Goal: Information Seeking & Learning: Learn about a topic

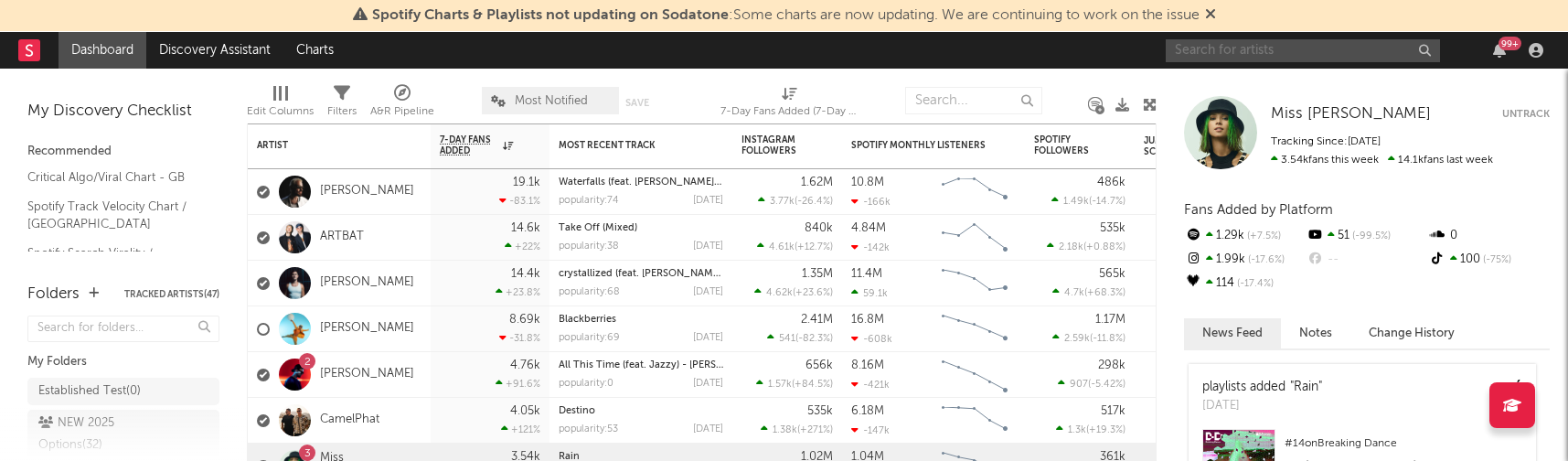
click at [1323, 55] on input "text" at bounding box center [1301, 50] width 274 height 23
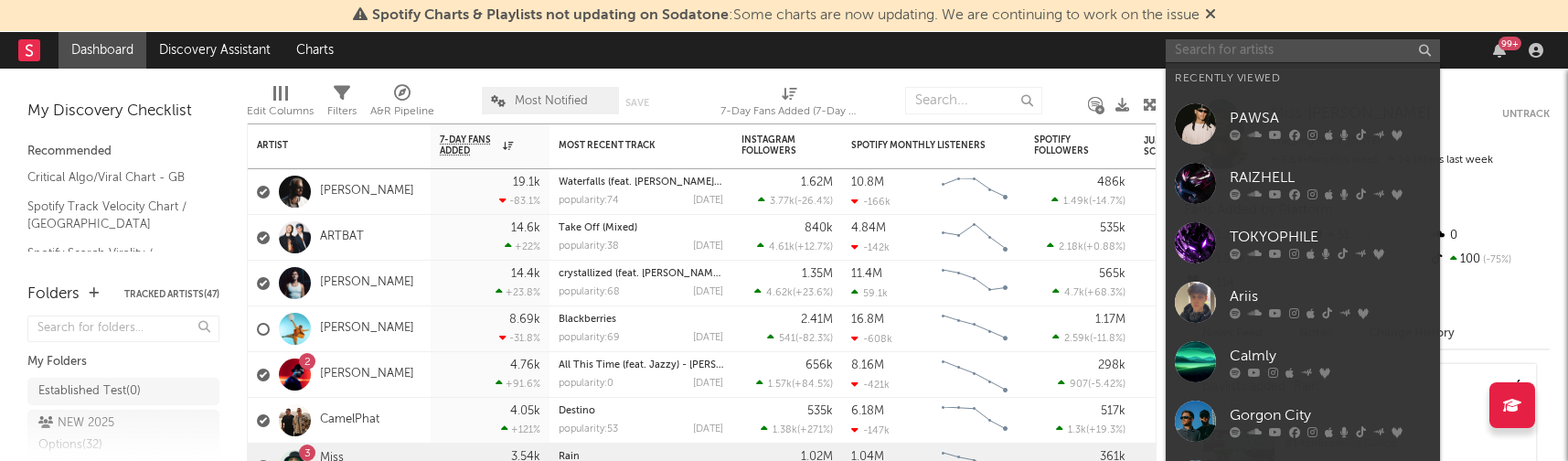
click at [1264, 56] on input "text" at bounding box center [1301, 50] width 274 height 23
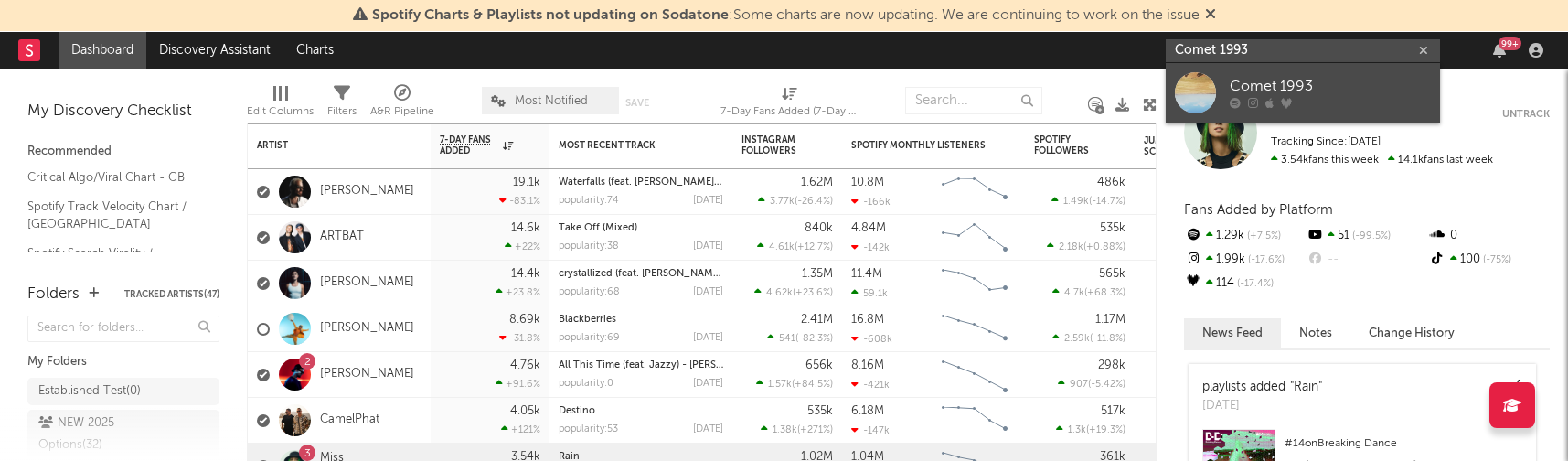
type input "Comet 1993"
click at [1276, 75] on link "Comet 1993" at bounding box center [1301, 93] width 274 height 60
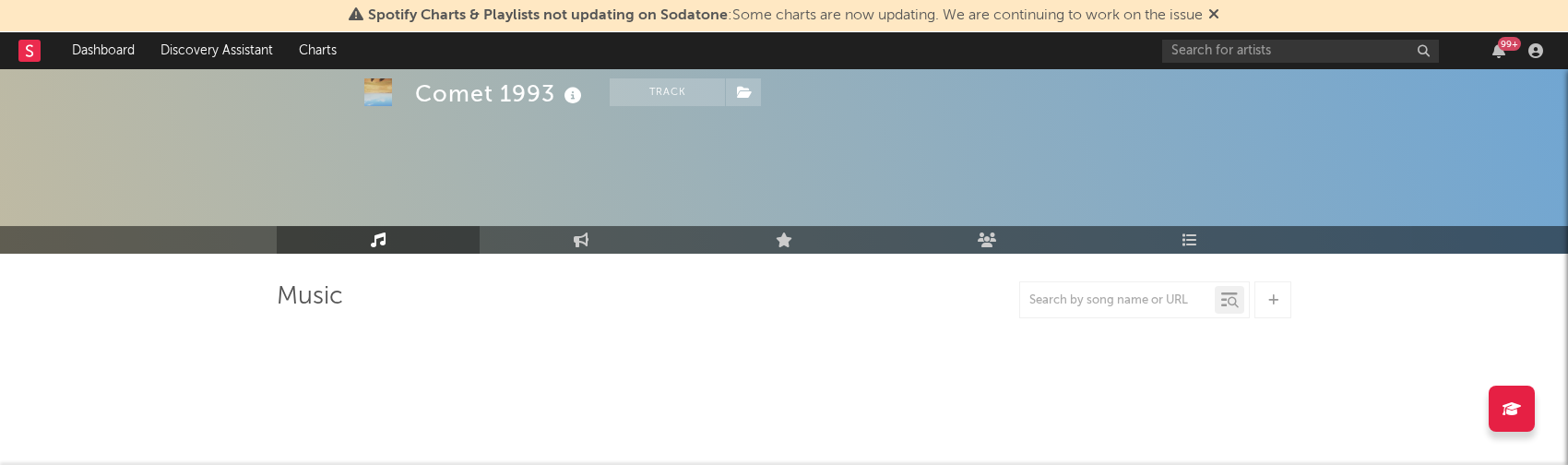
select select "6m"
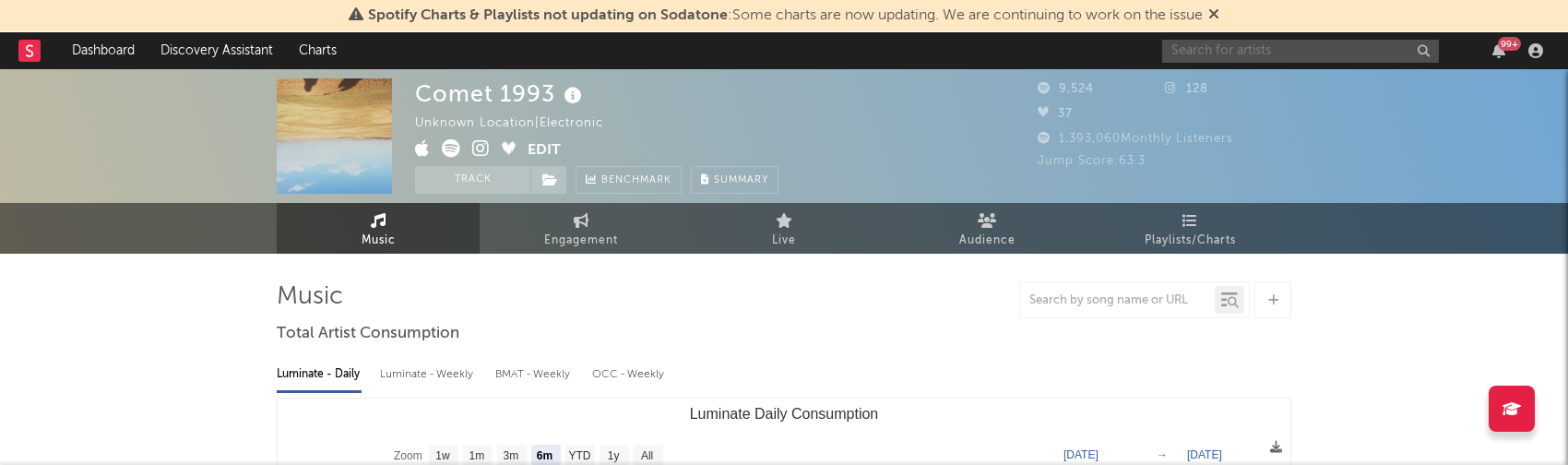
click at [1240, 61] on input "text" at bounding box center [1299, 51] width 276 height 23
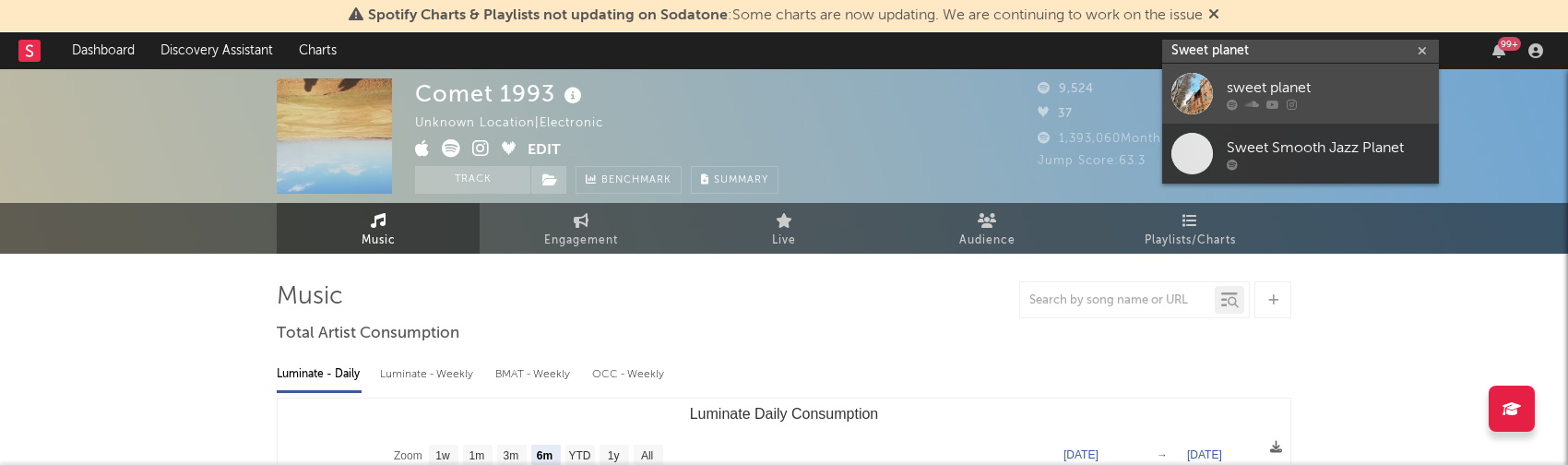
type input "Sweet planet"
click at [1264, 96] on div "sweet planet" at bounding box center [1328, 88] width 203 height 22
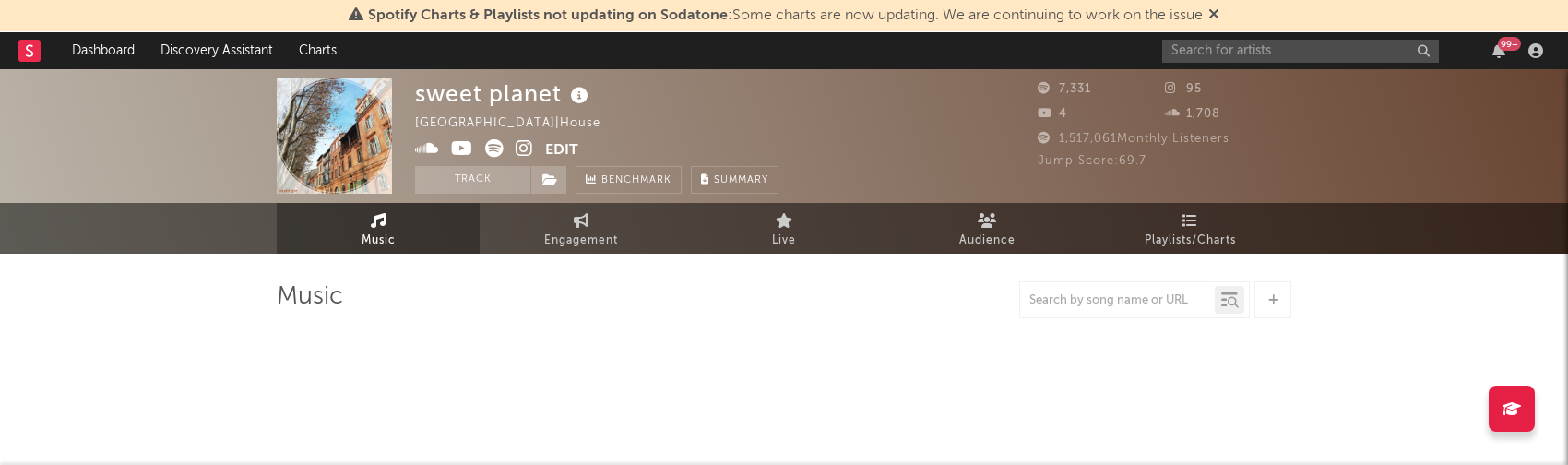
select select "6m"
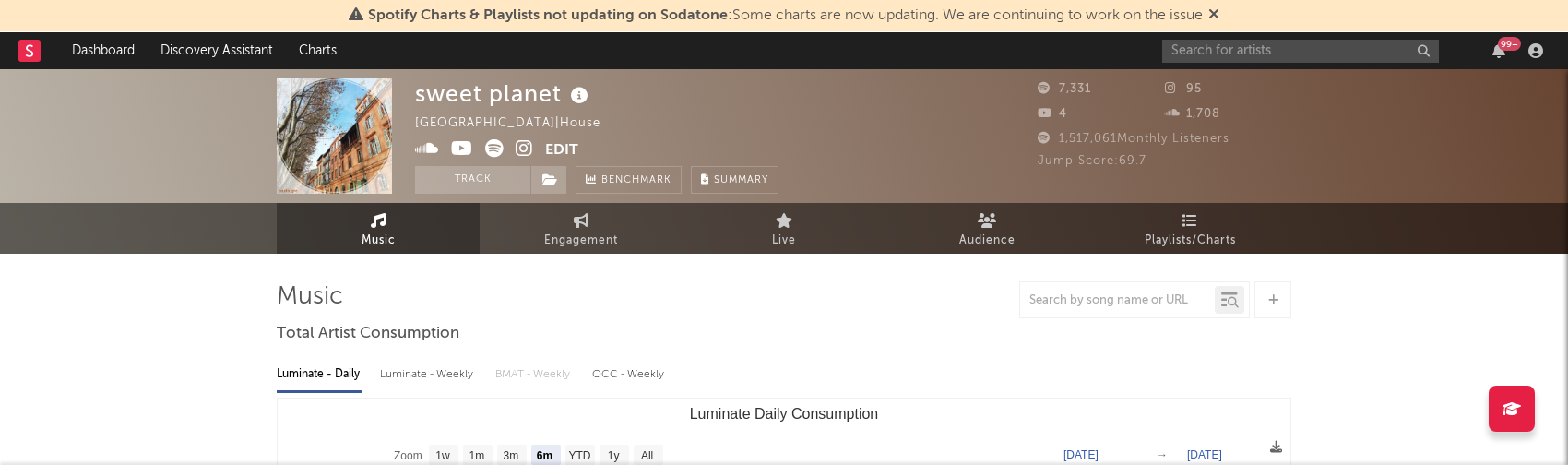
click at [519, 144] on icon at bounding box center [524, 149] width 18 height 18
click at [1273, 59] on input "text" at bounding box center [1302, 51] width 276 height 23
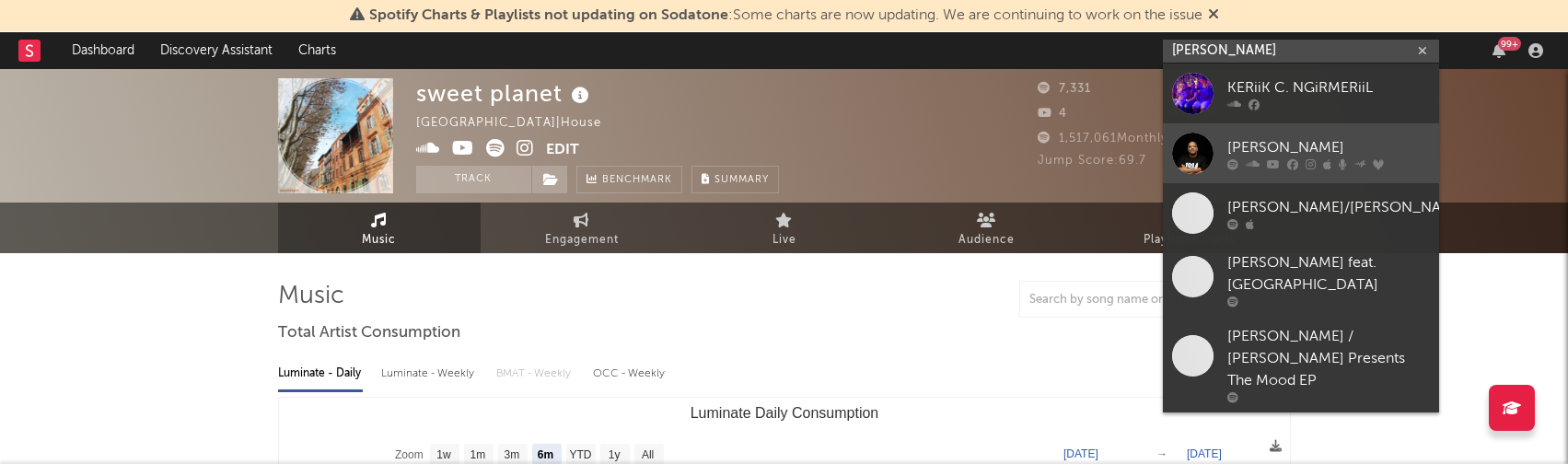
type input "[PERSON_NAME]"
click at [1348, 153] on div "[PERSON_NAME]" at bounding box center [1328, 148] width 203 height 22
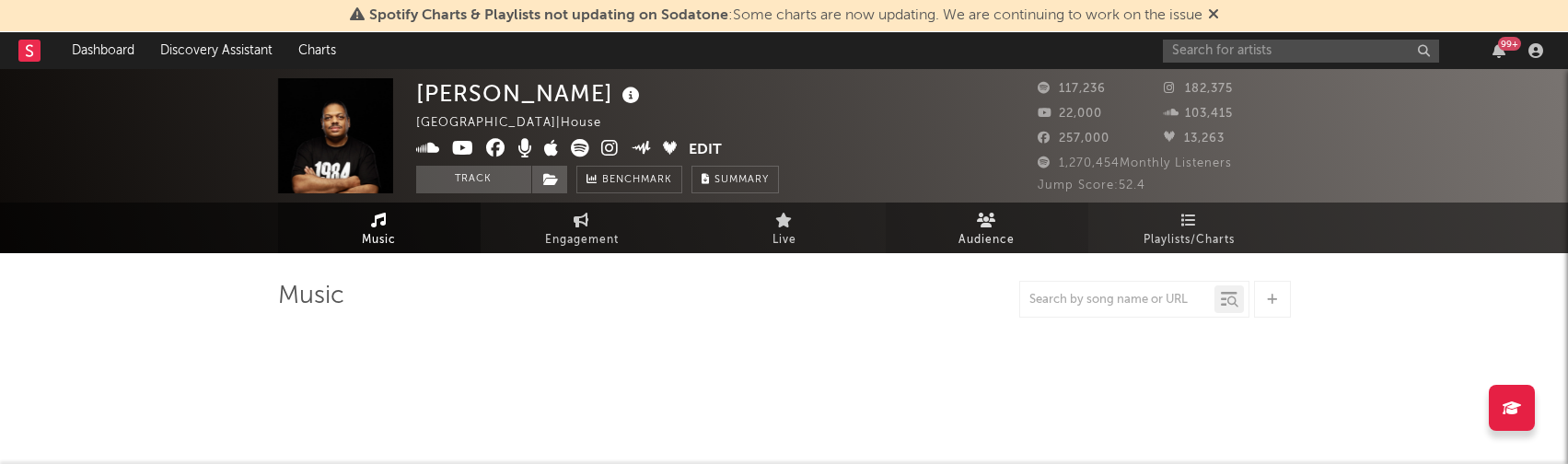
select select "6m"
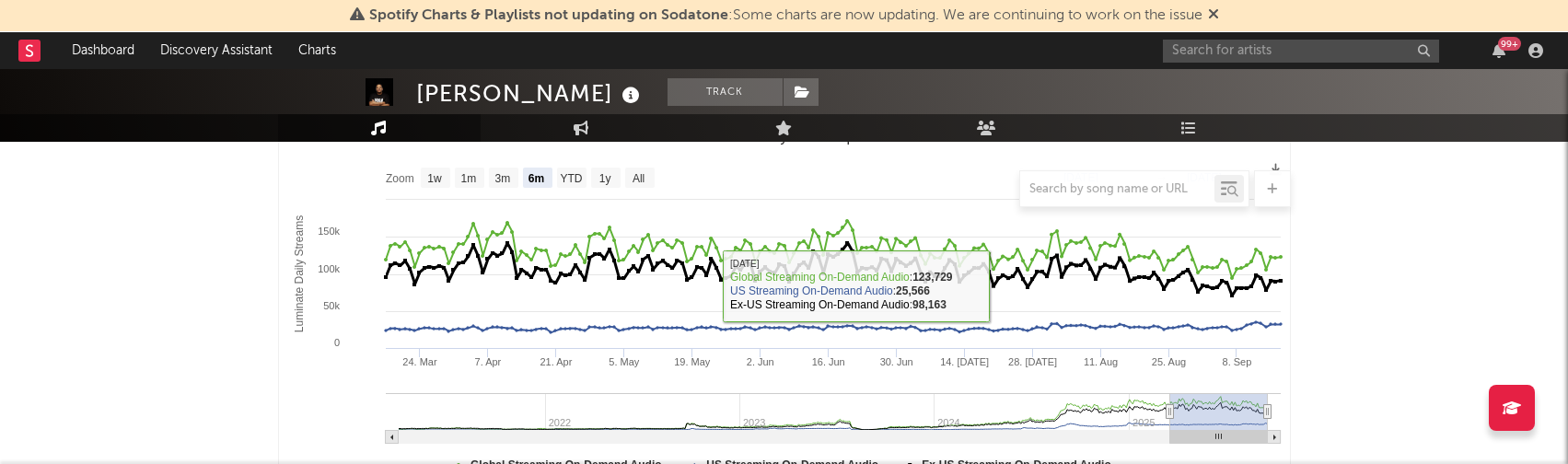
scroll to position [368, 0]
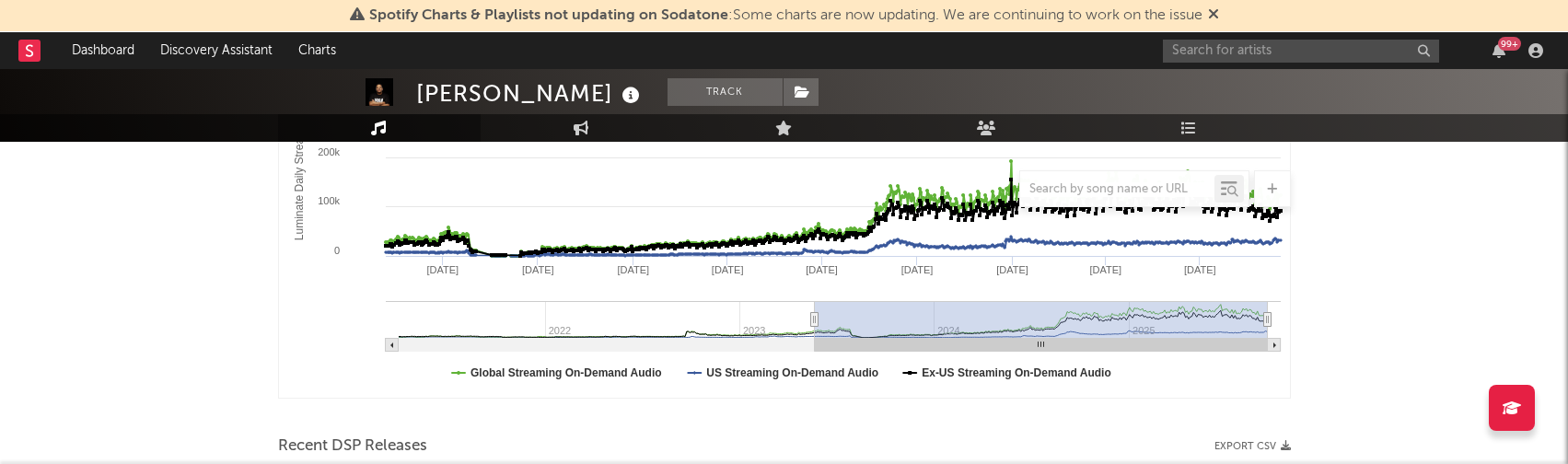
type input "[DATE]"
drag, startPoint x: 1168, startPoint y: 322, endPoint x: 814, endPoint y: 325, distance: 354.0
click at [814, 325] on icon "Luminate Daily Consumption" at bounding box center [814, 319] width 7 height 14
